Goal: Task Accomplishment & Management: Use online tool/utility

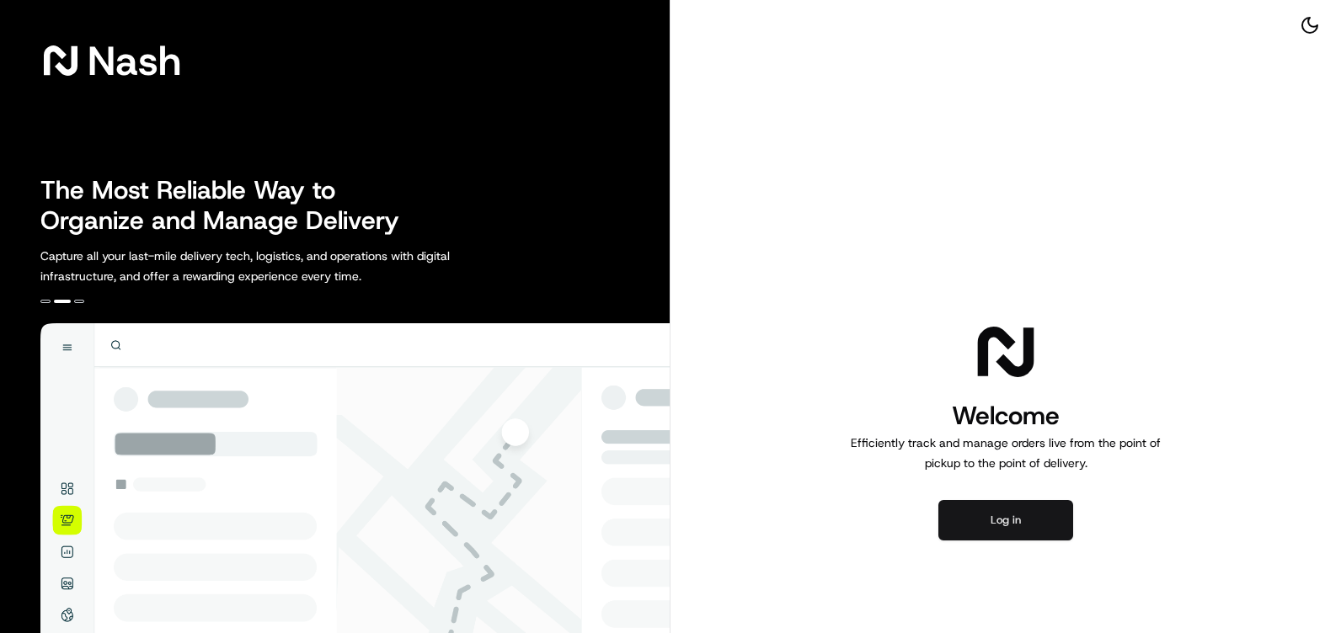
click at [1002, 521] on button "Log in" at bounding box center [1005, 520] width 135 height 40
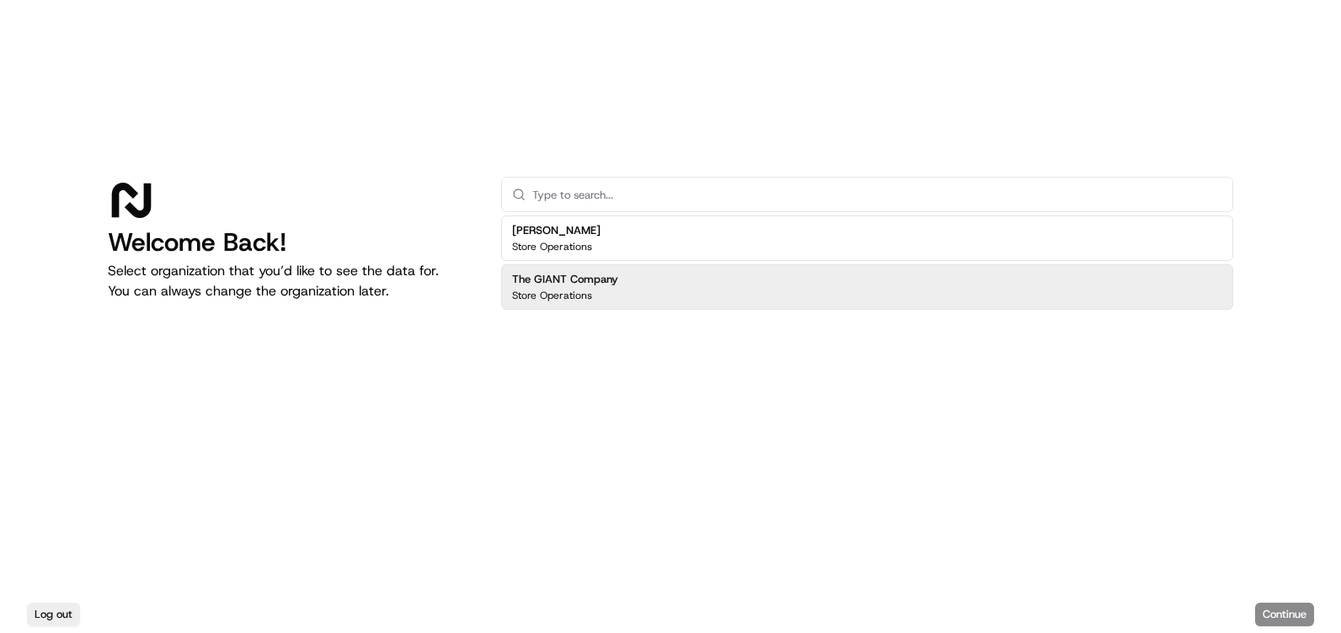
click at [575, 279] on h2 "The GIANT Company" at bounding box center [565, 279] width 106 height 15
click at [693, 270] on div "The GIANT Company Store Operations" at bounding box center [867, 286] width 732 height 45
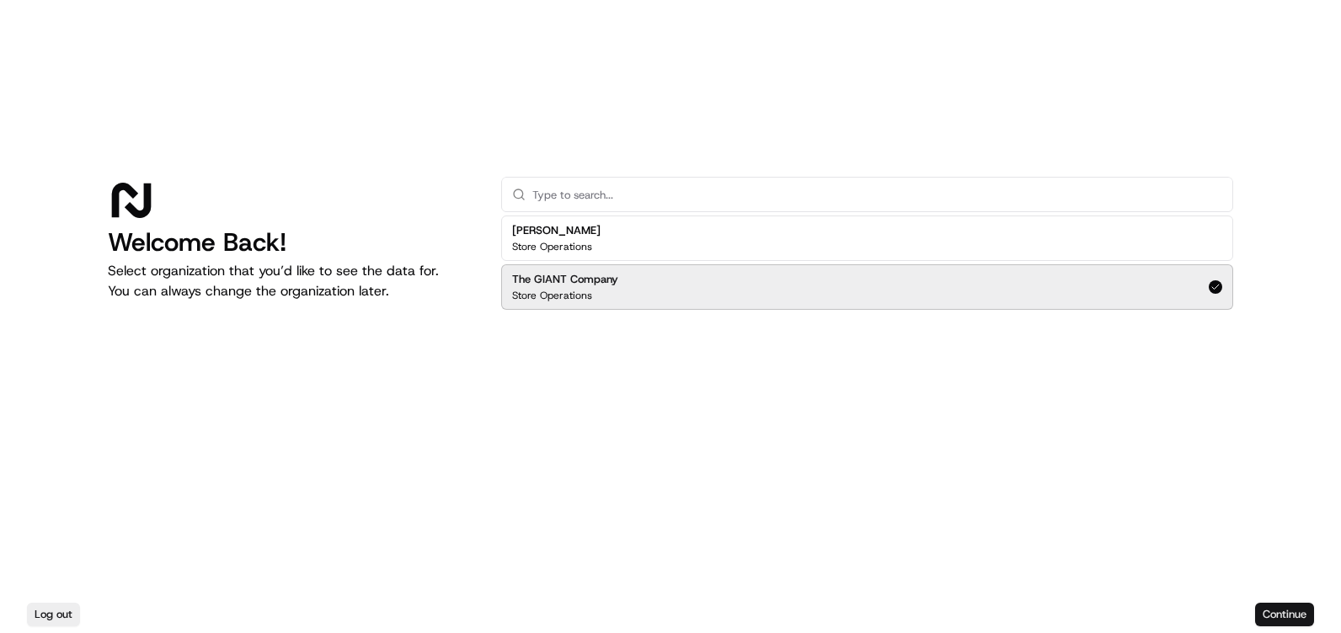
click at [1284, 605] on button "Continue" at bounding box center [1284, 615] width 59 height 24
